Goal: Transaction & Acquisition: Download file/media

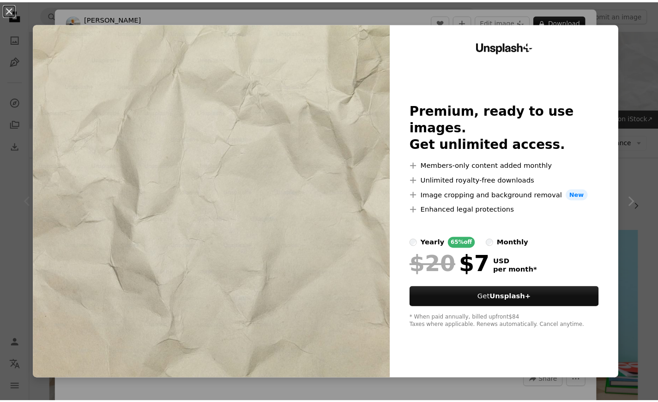
scroll to position [46, 0]
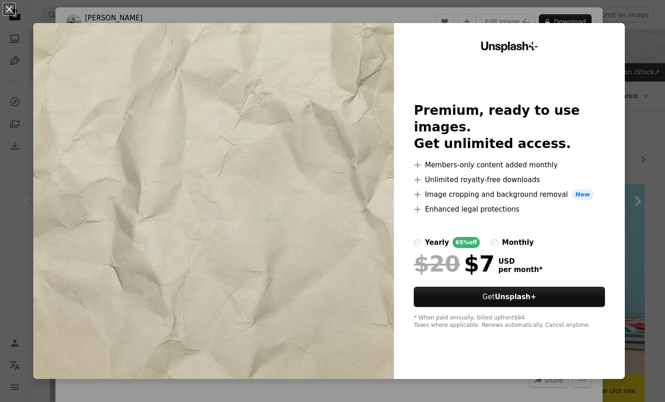
click at [621, 47] on div "An X shape Unsplash+ Premium, ready to use images. Get unlimited access. A plus…" at bounding box center [332, 201] width 665 height 402
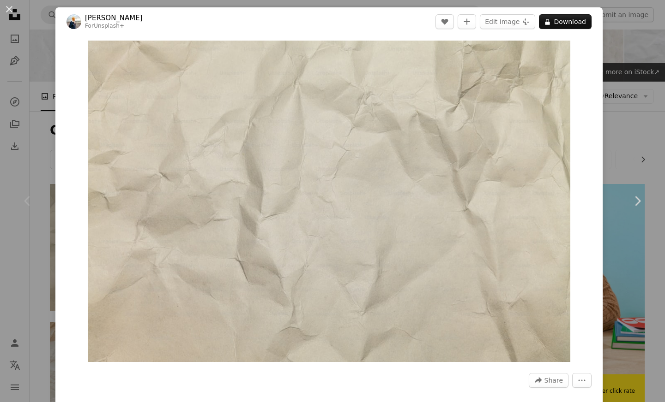
click at [629, 44] on div "An X shape Chevron left Chevron right [PERSON_NAME] For Unsplash+ A heart A plu…" at bounding box center [332, 201] width 665 height 402
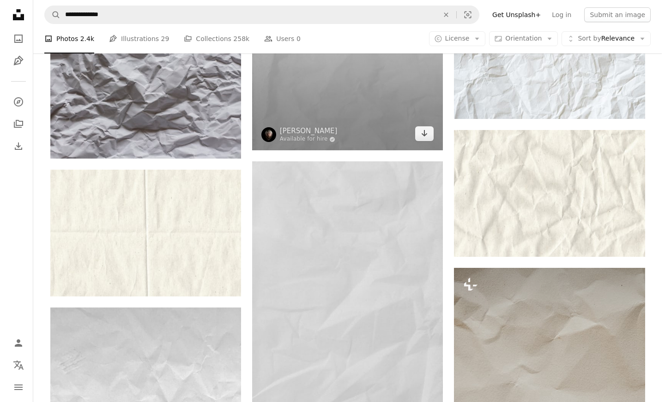
scroll to position [646, 0]
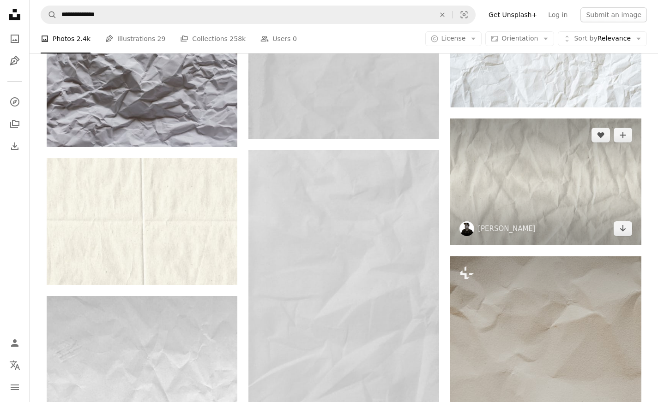
click at [498, 183] on img at bounding box center [545, 182] width 191 height 127
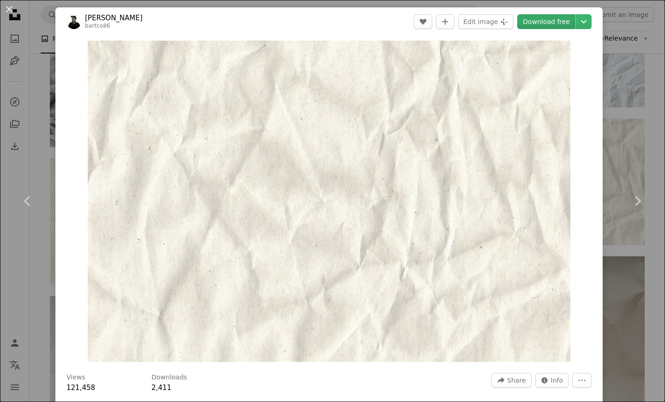
click at [545, 24] on link "Download free" at bounding box center [546, 21] width 58 height 15
